Goal: Transaction & Acquisition: Purchase product/service

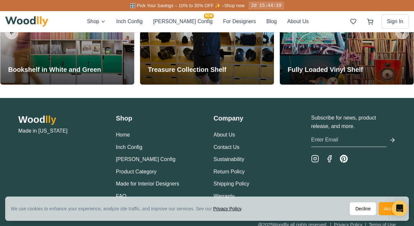
scroll to position [1492, 0]
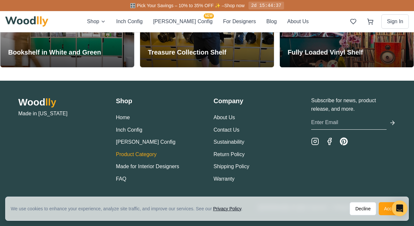
click at [128, 153] on link "Product Category" at bounding box center [136, 155] width 41 height 6
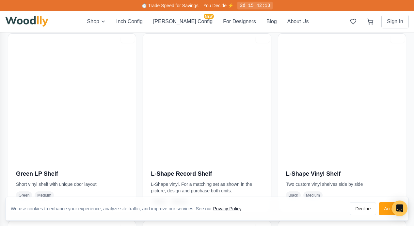
scroll to position [2181, 0]
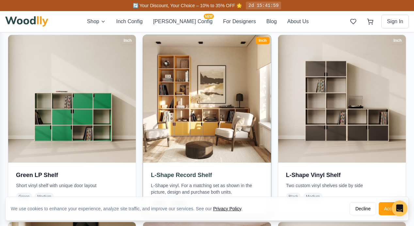
click at [192, 132] on img at bounding box center [207, 99] width 134 height 134
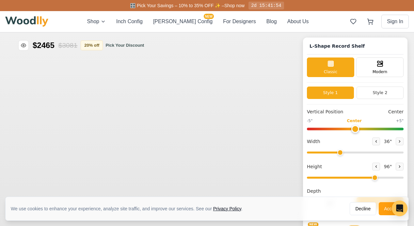
type input "36"
type input "6"
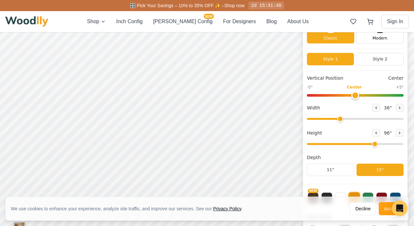
scroll to position [32, 0]
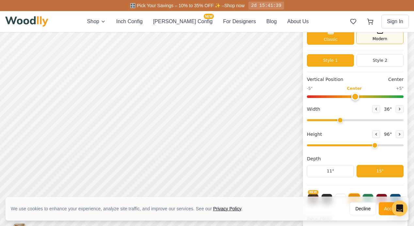
click at [376, 38] on span "Modern" at bounding box center [380, 39] width 15 height 6
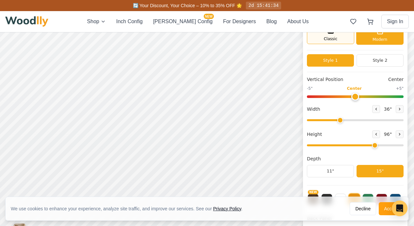
click at [338, 39] on div "Classic" at bounding box center [330, 34] width 47 height 20
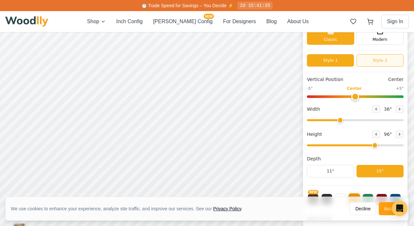
click at [367, 58] on button "Style 2" at bounding box center [380, 60] width 47 height 12
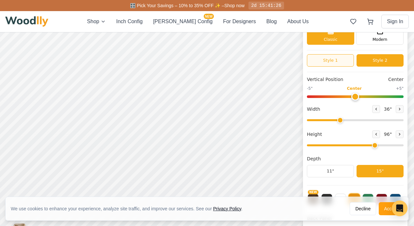
click at [324, 61] on button "Style 1" at bounding box center [330, 60] width 47 height 12
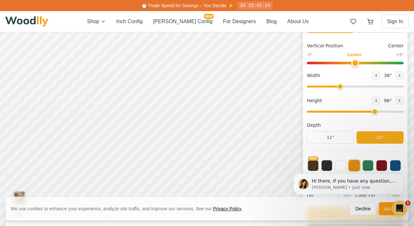
scroll to position [67, 0]
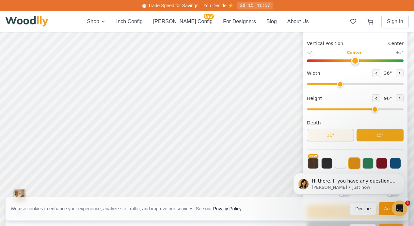
click at [317, 136] on button "11"" at bounding box center [330, 135] width 47 height 12
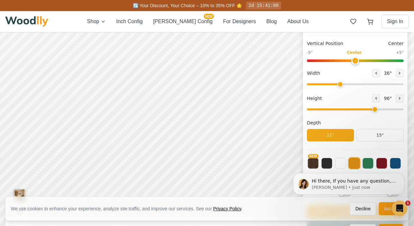
click at [365, 167] on body "Hi there, If you have any question, we are right here for you. 😊 [PERSON_NAME] …" at bounding box center [348, 184] width 125 height 44
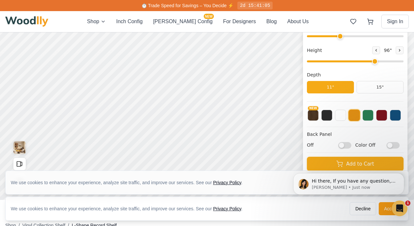
scroll to position [114, 0]
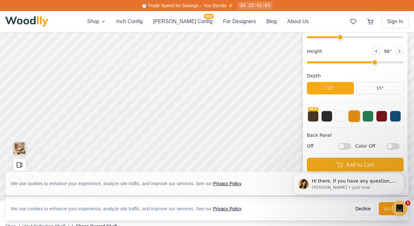
click at [341, 146] on input "Off" at bounding box center [344, 146] width 13 height 7
checkbox input "true"
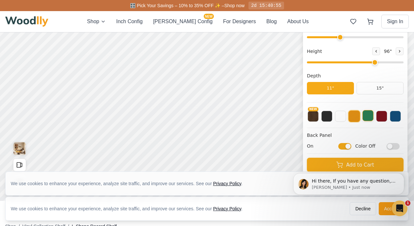
click at [367, 118] on button at bounding box center [368, 115] width 11 height 11
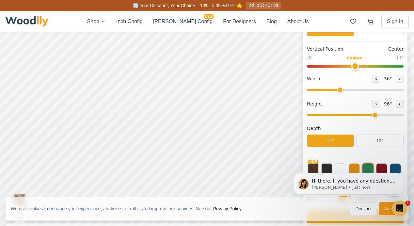
scroll to position [0, 0]
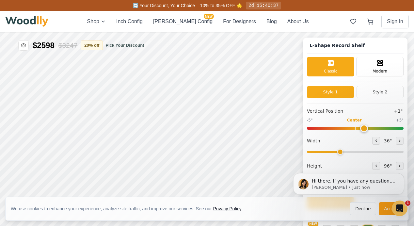
type input "0"
click at [353, 130] on input "range" at bounding box center [355, 128] width 97 height 3
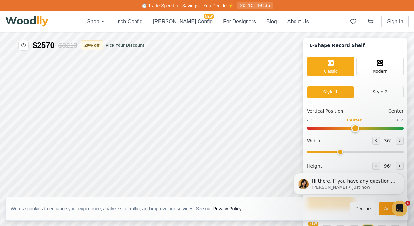
scroll to position [22, 0]
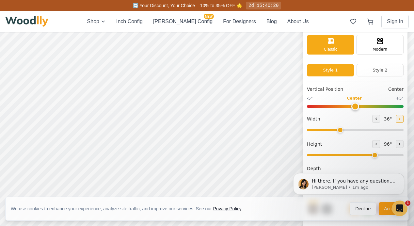
click at [399, 118] on icon at bounding box center [399, 119] width 1 height 2
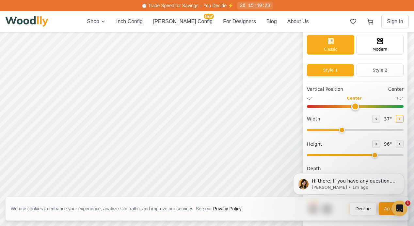
click at [399, 118] on icon at bounding box center [399, 119] width 1 height 2
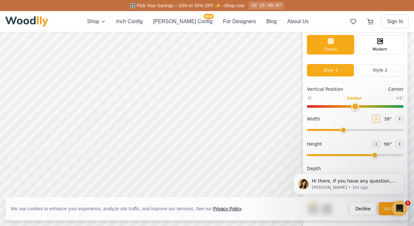
click at [374, 120] on icon at bounding box center [376, 119] width 4 height 4
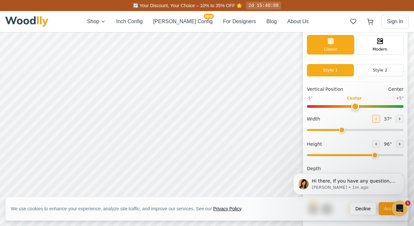
click at [374, 120] on icon at bounding box center [376, 119] width 4 height 4
type input "36"
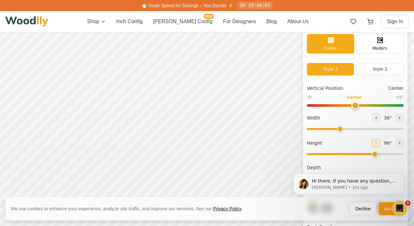
click at [374, 141] on icon at bounding box center [376, 143] width 4 height 4
click at [374, 141] on div "Height 33 "" at bounding box center [355, 148] width 97 height 19
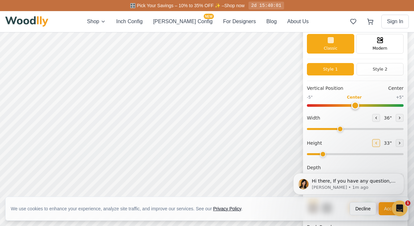
click at [374, 141] on icon at bounding box center [376, 143] width 4 height 4
click at [398, 142] on icon at bounding box center [400, 143] width 4 height 4
click at [398, 141] on icon at bounding box center [400, 143] width 4 height 4
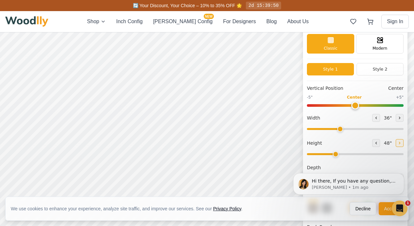
click at [398, 141] on icon at bounding box center [400, 143] width 4 height 4
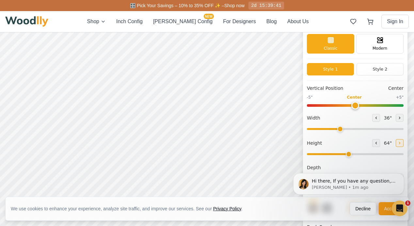
click at [398, 141] on icon at bounding box center [400, 143] width 4 height 4
type input "5"
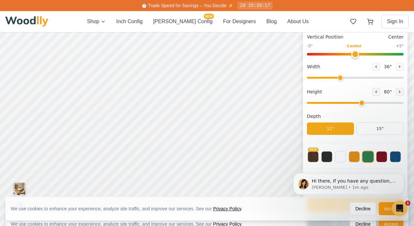
scroll to position [1, 0]
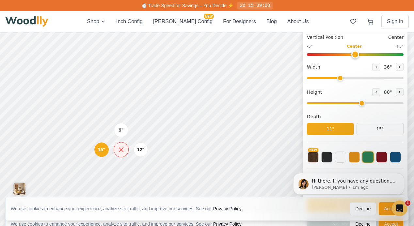
click at [121, 149] on icon at bounding box center [121, 150] width 4 height 4
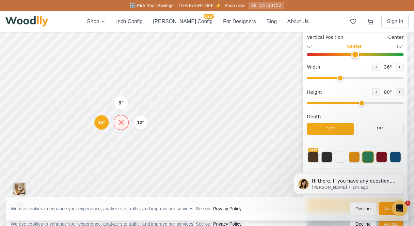
click at [121, 121] on icon at bounding box center [121, 123] width 4 height 4
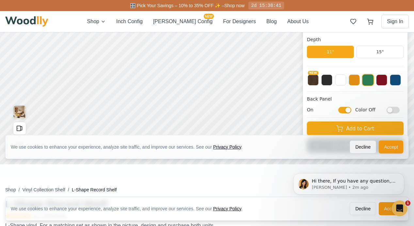
scroll to position [161, 0]
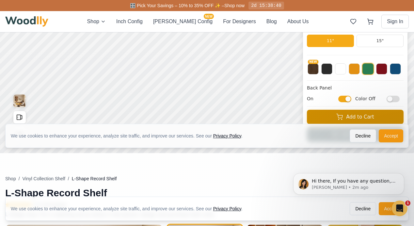
click at [353, 117] on button "Add to Cart" at bounding box center [355, 117] width 97 height 14
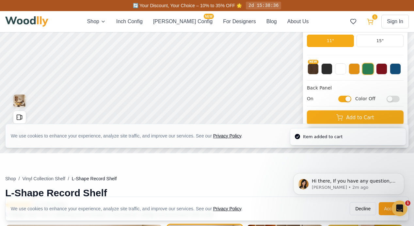
click at [370, 21] on icon at bounding box center [370, 21] width 7 height 7
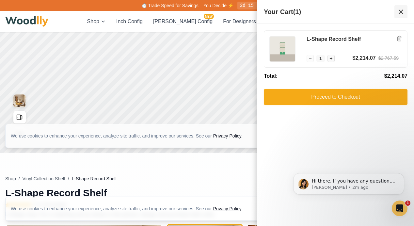
click at [401, 11] on icon at bounding box center [401, 12] width 4 height 4
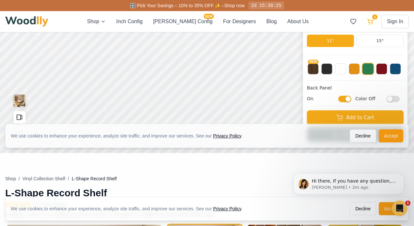
click at [371, 24] on icon at bounding box center [370, 21] width 7 height 7
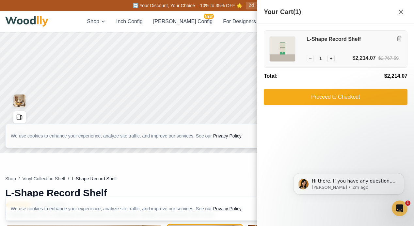
click at [311, 60] on div "− 1 +" at bounding box center [321, 58] width 28 height 7
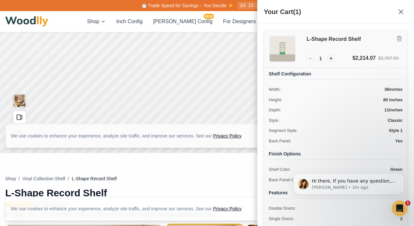
click at [310, 58] on div "− 1 +" at bounding box center [321, 58] width 28 height 7
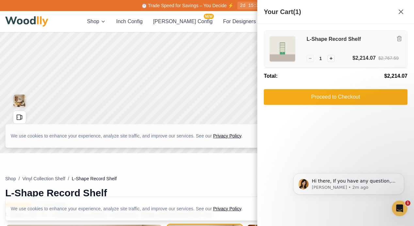
click at [310, 58] on div "− 1 +" at bounding box center [321, 58] width 28 height 7
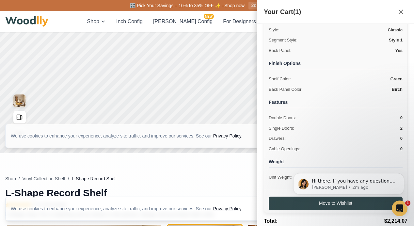
scroll to position [123, 0]
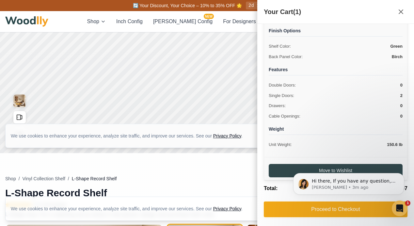
click at [337, 146] on div "Hi there, If you have any question, we are right here for you. 😊 [PERSON_NAME] …" at bounding box center [349, 154] width 120 height 82
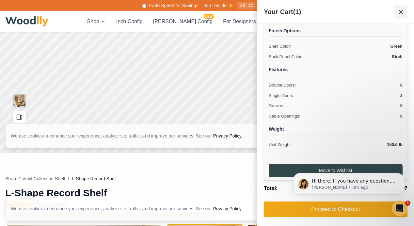
click at [400, 11] on icon at bounding box center [401, 12] width 4 height 4
